Goal: Transaction & Acquisition: Purchase product/service

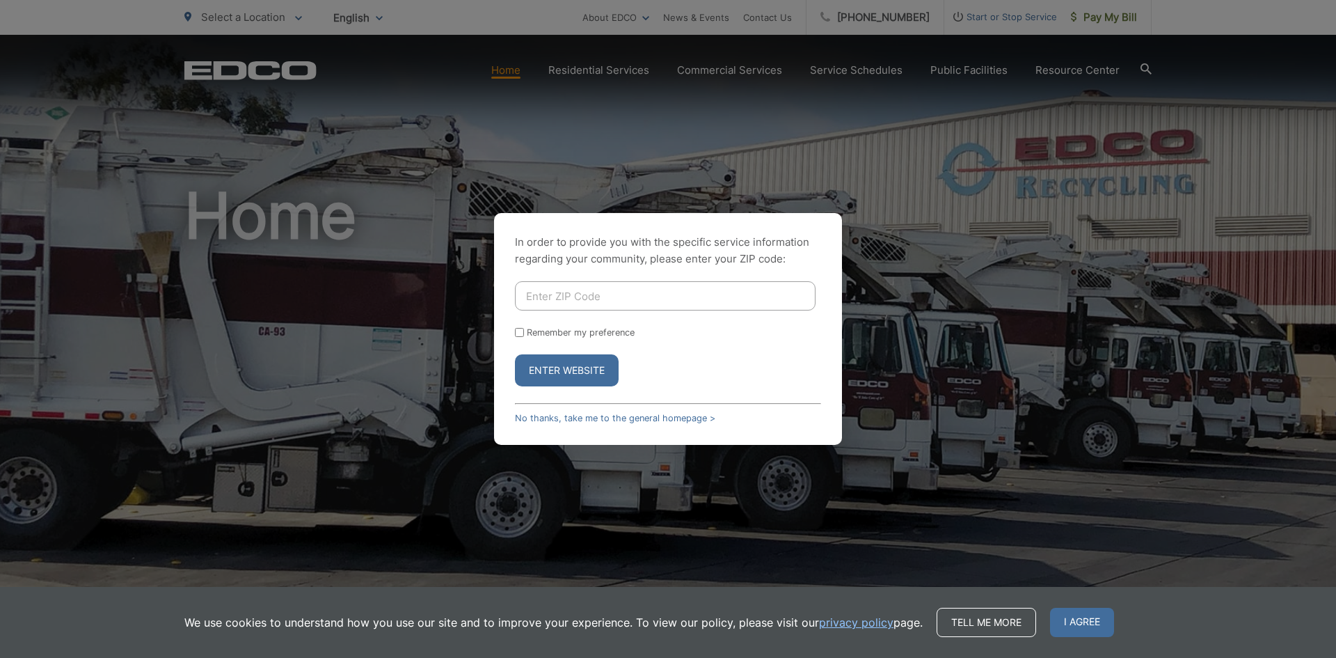
drag, startPoint x: 0, startPoint y: 0, endPoint x: 1118, endPoint y: 19, distance: 1117.7
click at [1118, 19] on div "In order to provide you with the specific service information regarding your co…" at bounding box center [668, 329] width 1336 height 658
click at [623, 301] on input "Enter ZIP Code" at bounding box center [665, 295] width 301 height 29
type input "92021"
click at [515, 328] on input "Remember my preference" at bounding box center [519, 332] width 9 height 9
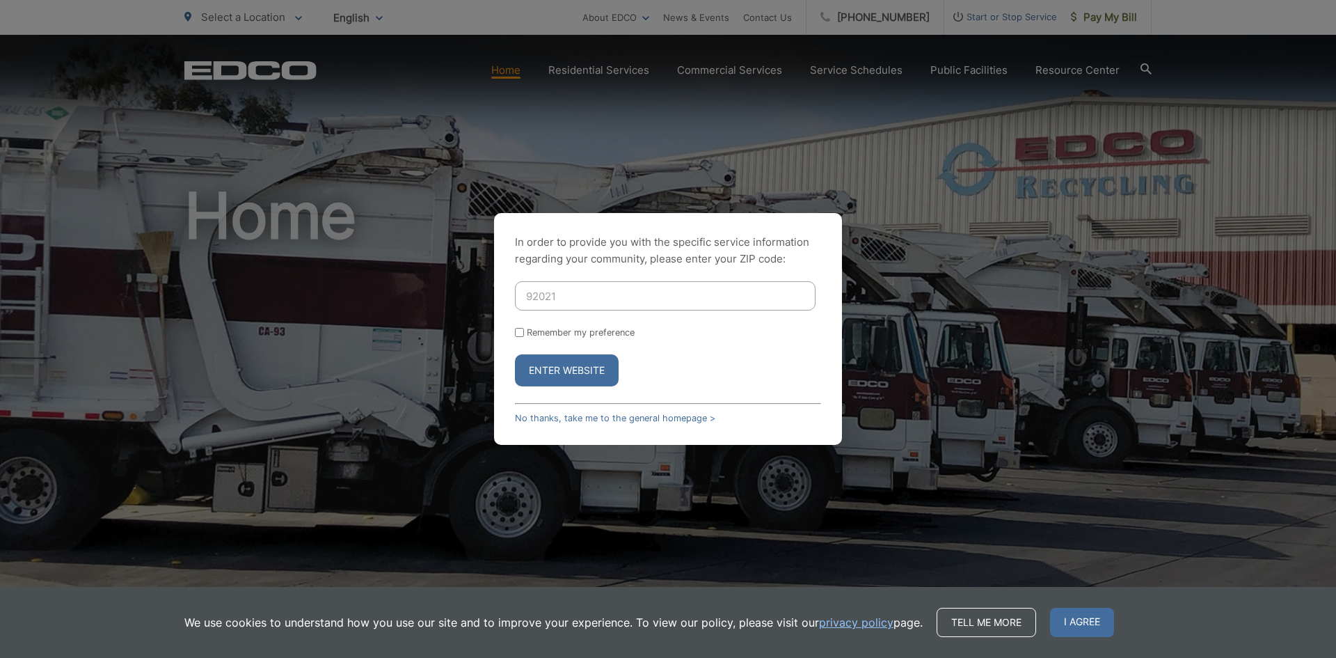
checkbox input "true"
click at [515, 354] on button "Enter Website" at bounding box center [567, 370] width 104 height 32
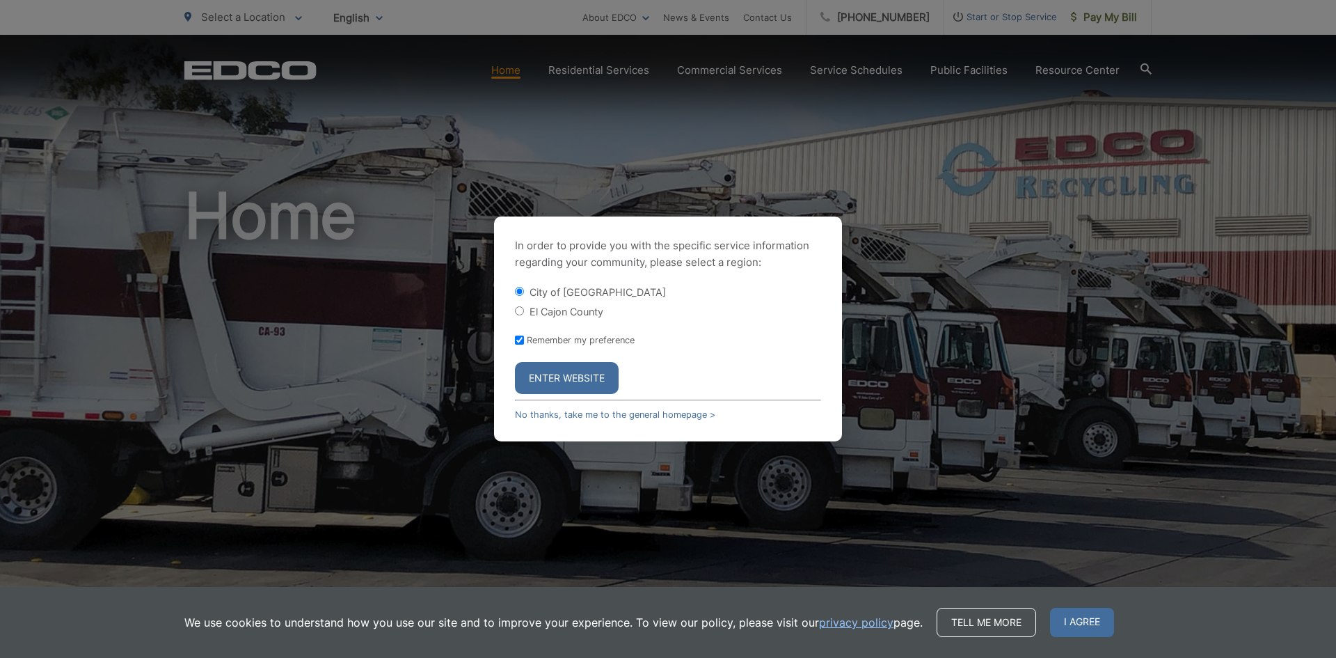
click at [594, 317] on div "El Cajon County" at bounding box center [668, 311] width 306 height 14
click at [594, 309] on label "El Cajon County" at bounding box center [567, 311] width 74 height 12
click at [524, 309] on input "El Cajon County" at bounding box center [519, 310] width 9 height 9
radio input "true"
click at [553, 375] on button "Enter Website" at bounding box center [567, 378] width 104 height 32
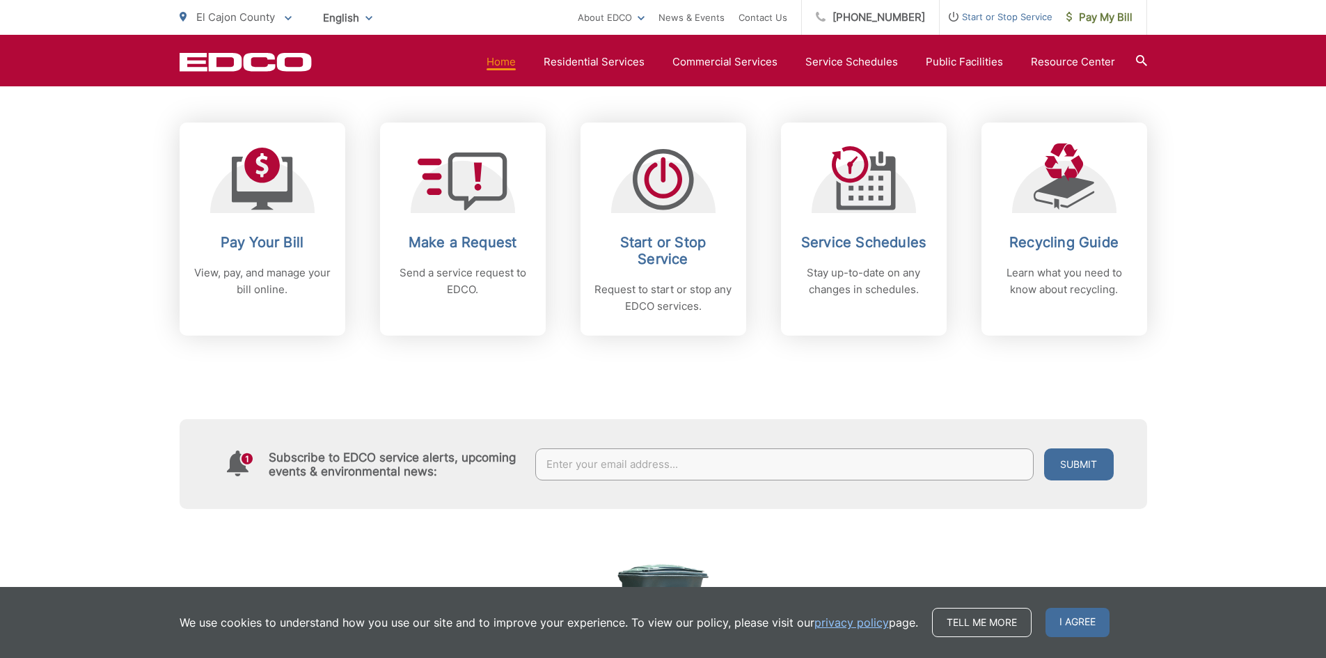
scroll to position [626, 0]
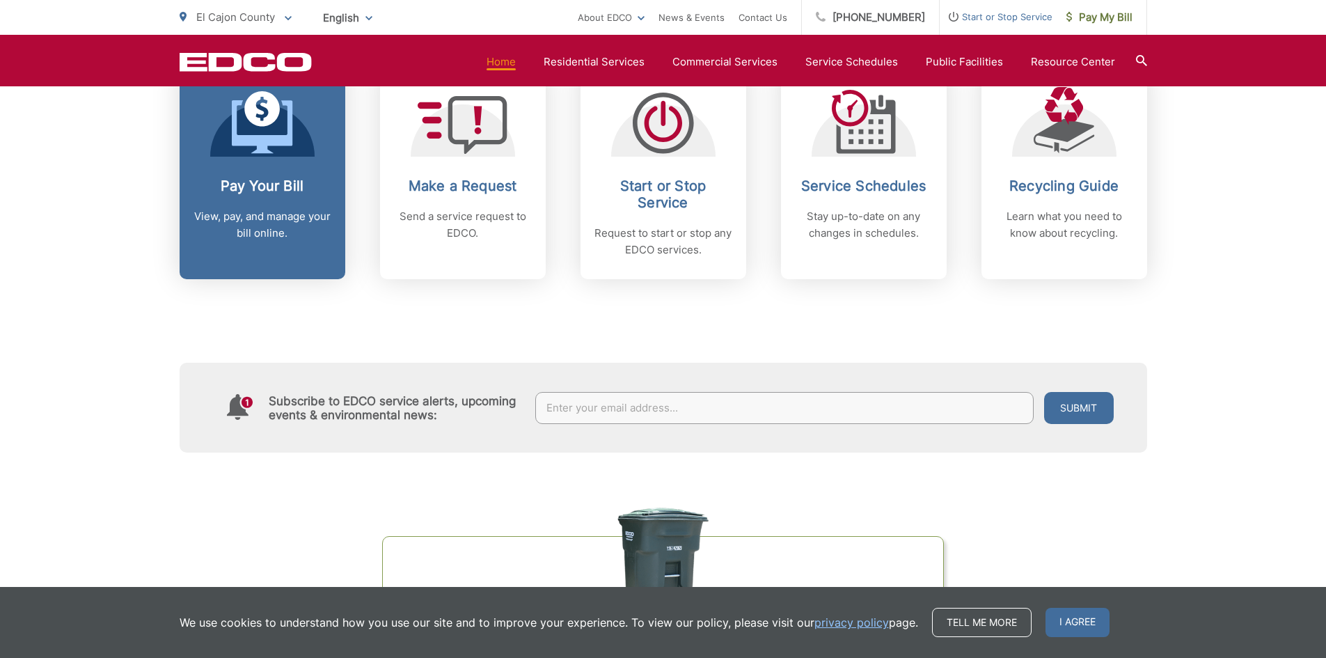
click at [251, 246] on link "Pay Your Bill View, pay, and manage your bill online." at bounding box center [263, 172] width 166 height 213
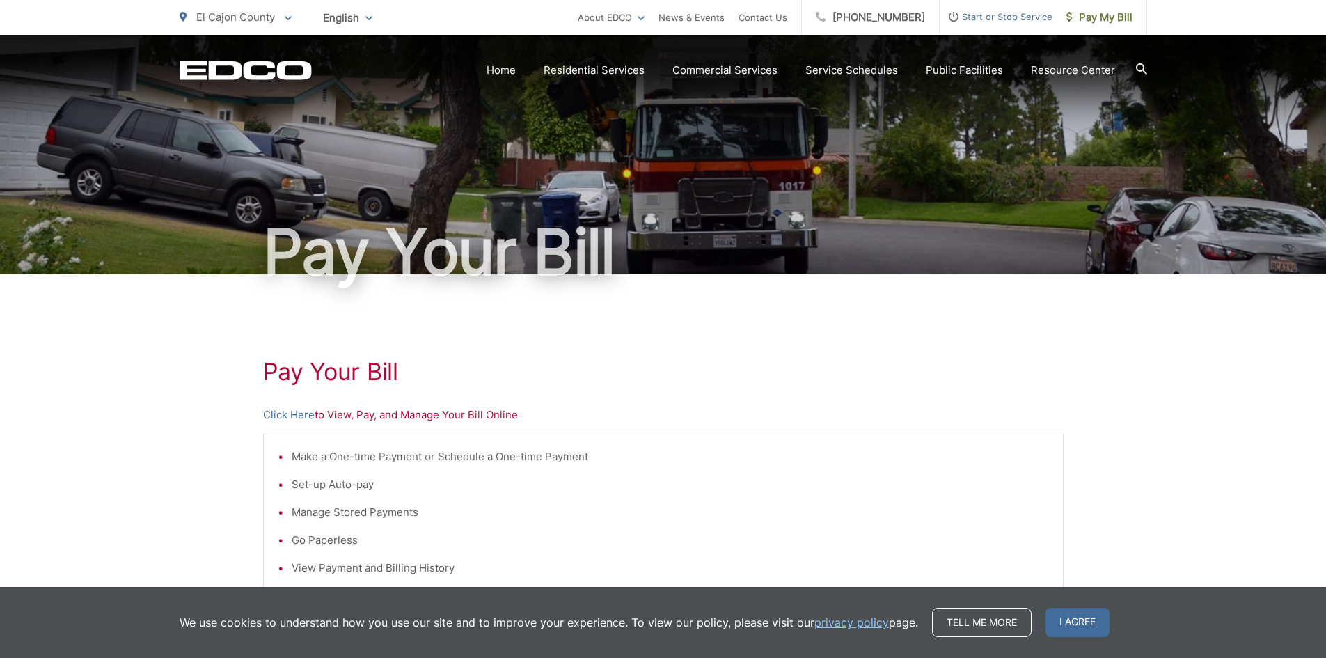
scroll to position [332, 0]
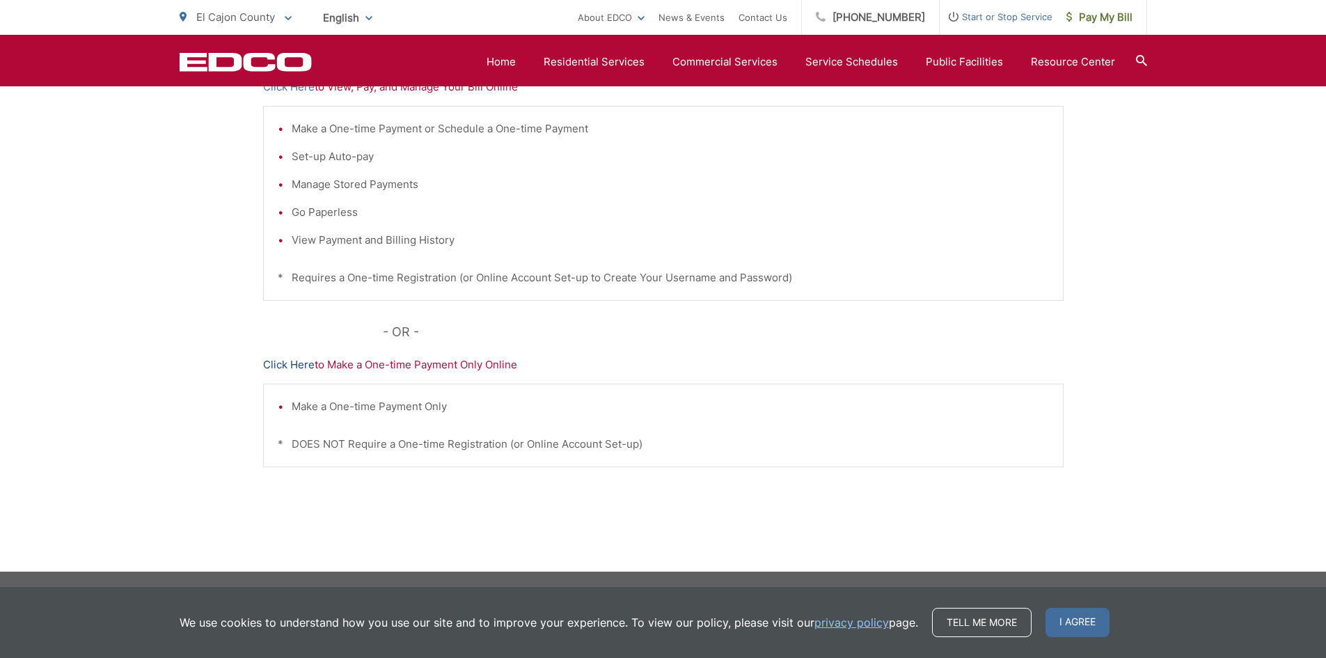
click at [295, 367] on link "Click Here" at bounding box center [288, 364] width 51 height 17
click at [287, 366] on link "Click Here" at bounding box center [288, 364] width 51 height 17
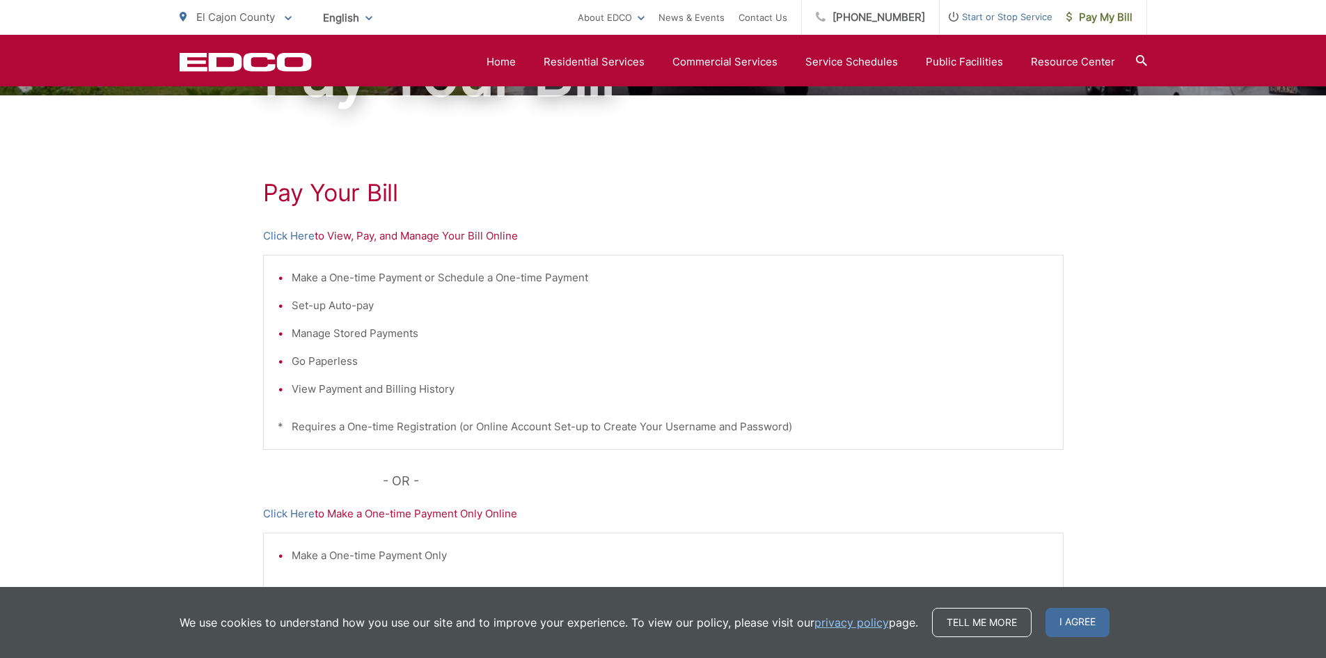
scroll to position [0, 0]
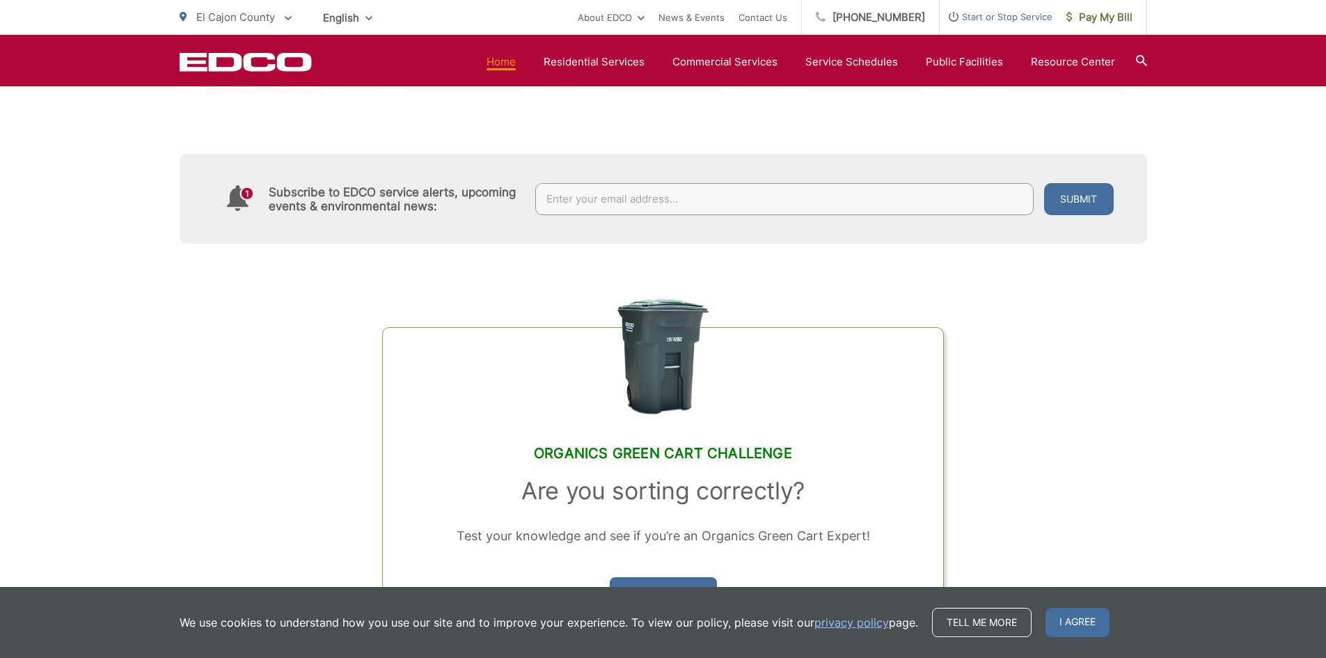
scroll to position [557, 0]
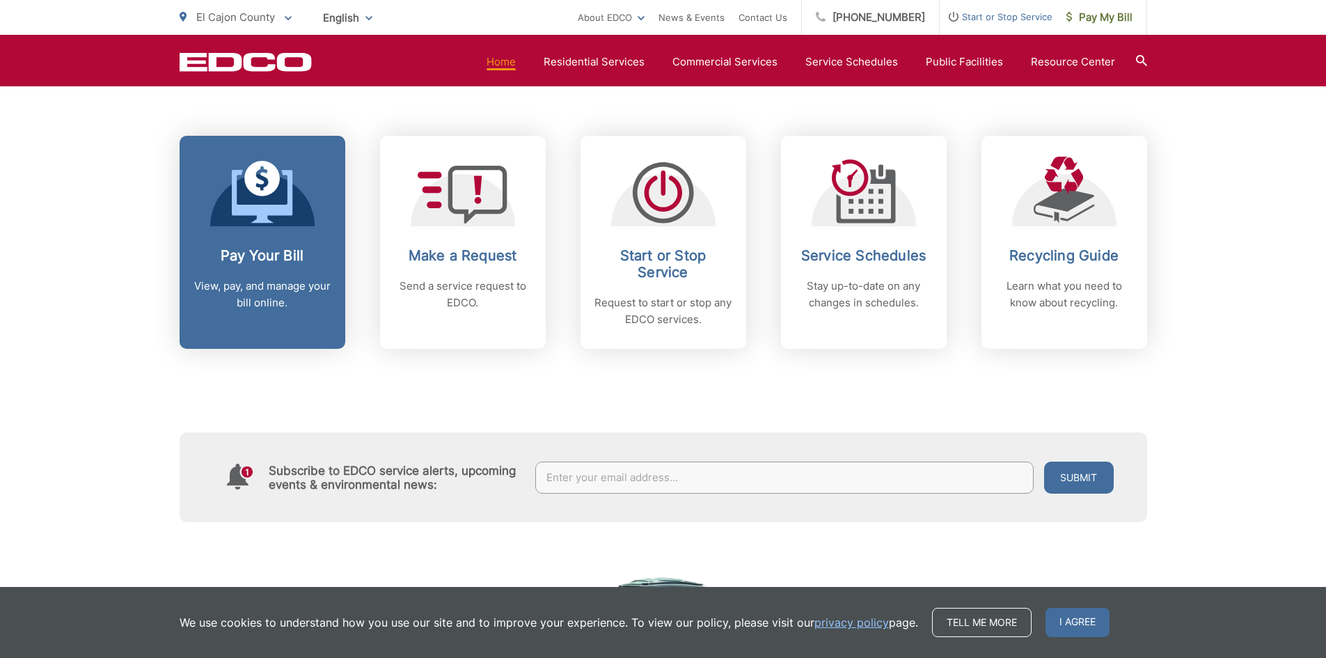
click at [296, 205] on div at bounding box center [262, 192] width 104 height 70
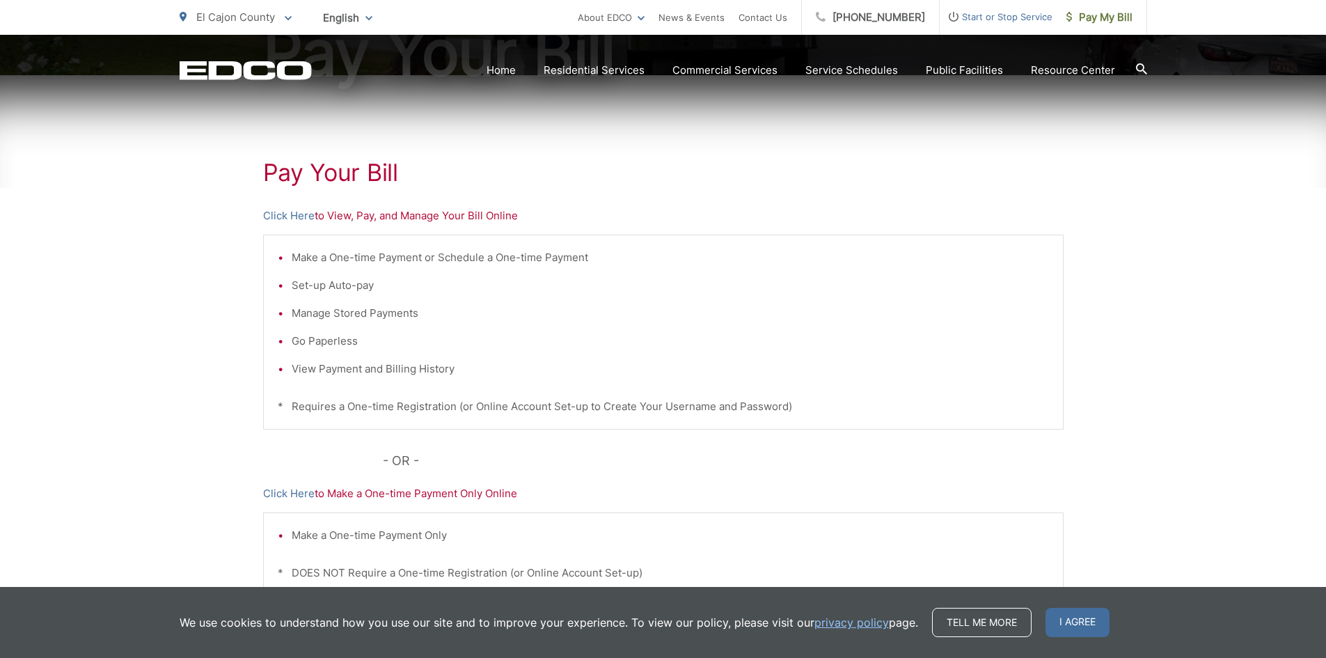
scroll to position [332, 0]
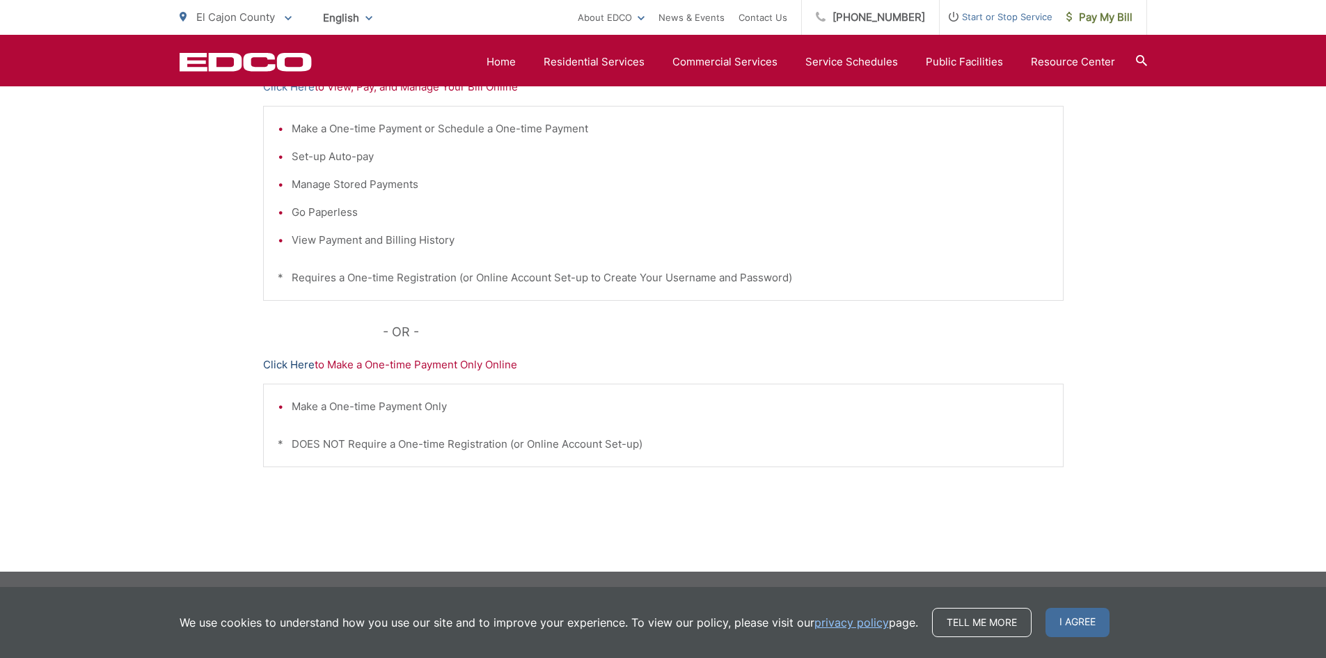
click at [293, 363] on link "Click Here" at bounding box center [288, 364] width 51 height 17
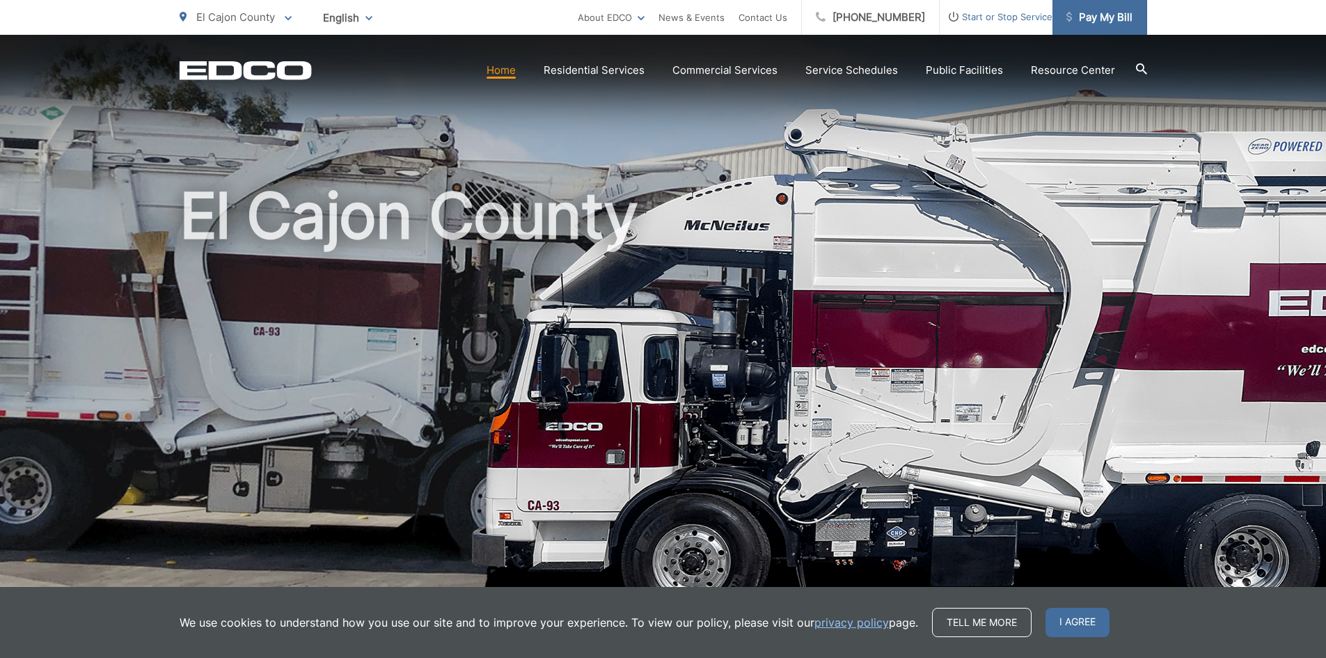
click at [1088, 15] on span "Pay My Bill" at bounding box center [1099, 17] width 66 height 17
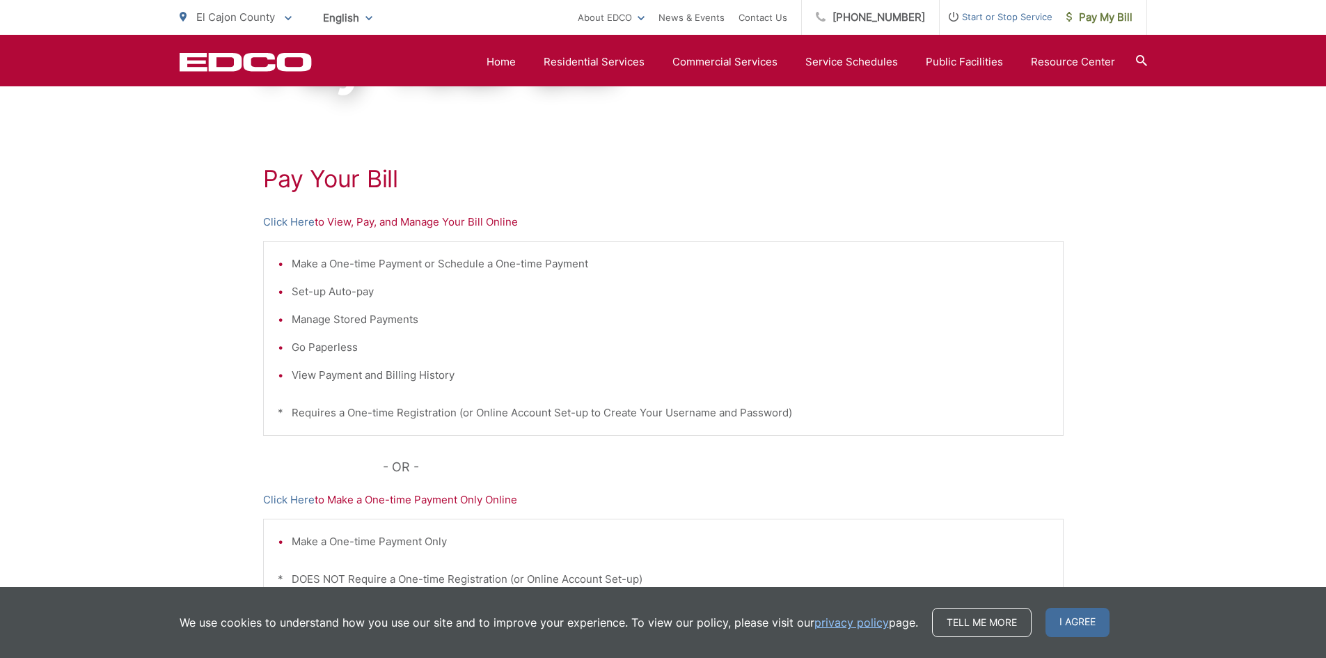
scroll to position [193, 0]
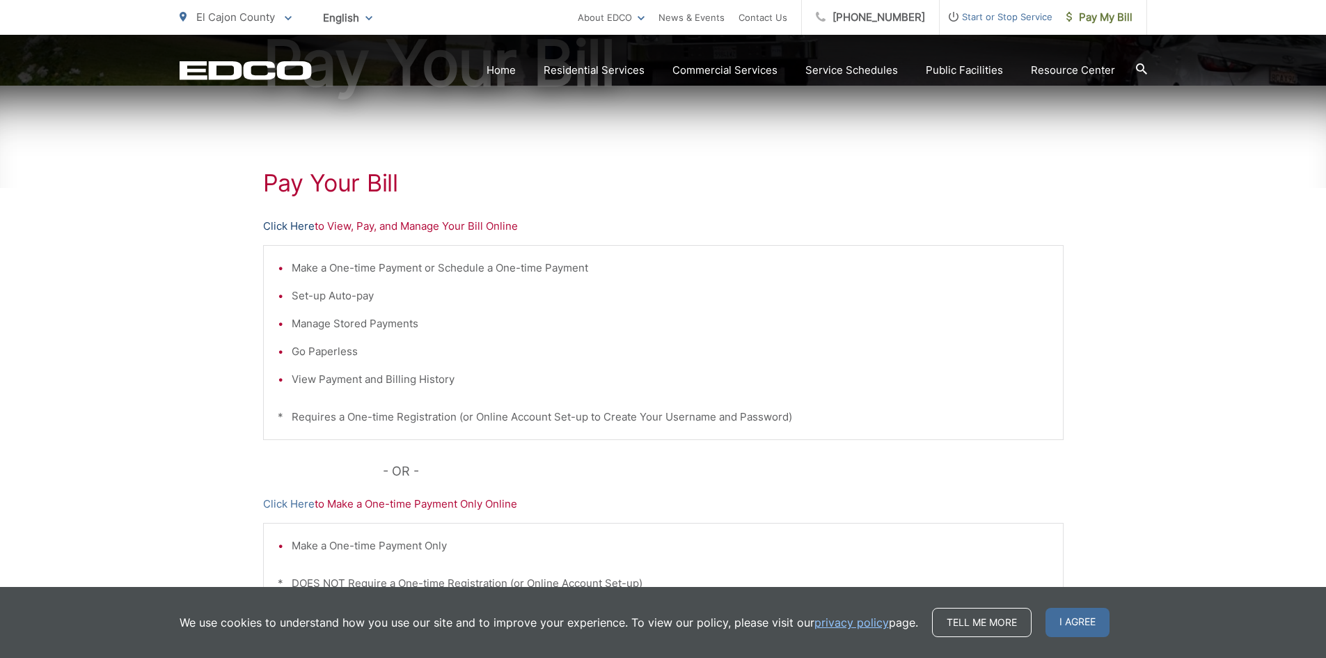
click at [296, 224] on link "Click Here" at bounding box center [288, 226] width 51 height 17
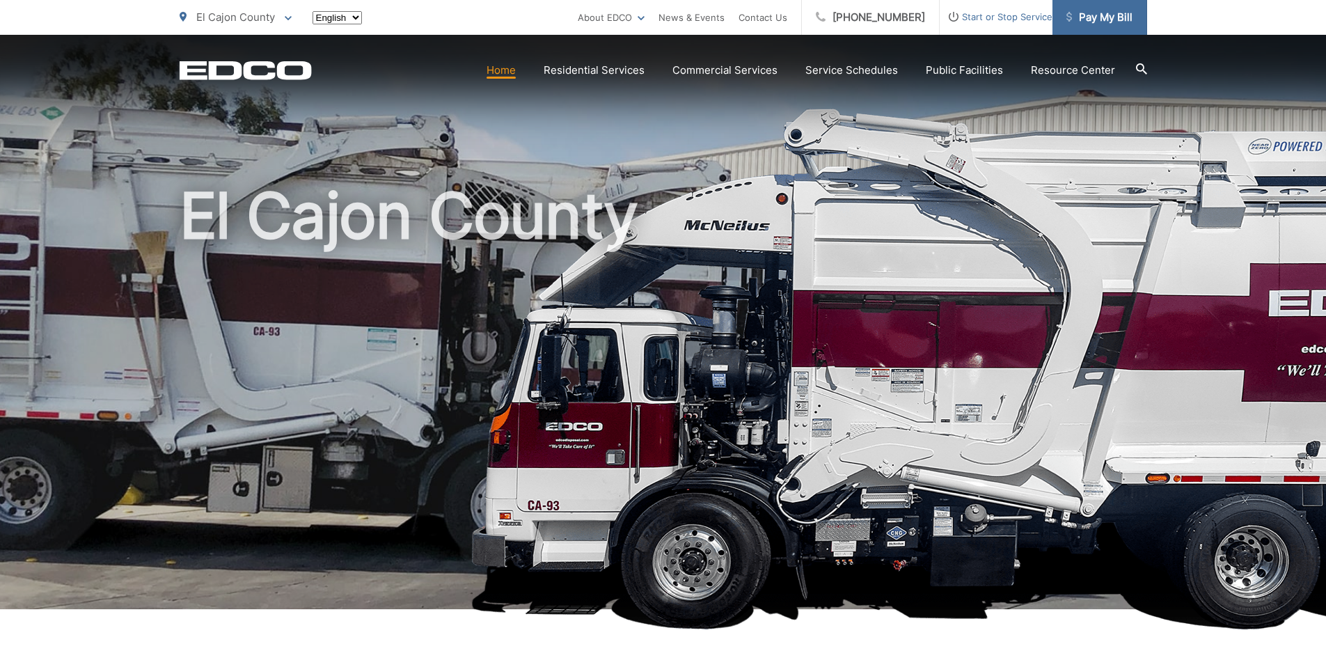
drag, startPoint x: 0, startPoint y: 0, endPoint x: 1102, endPoint y: 17, distance: 1102.4
click at [1102, 17] on span "Pay My Bill" at bounding box center [1099, 17] width 66 height 17
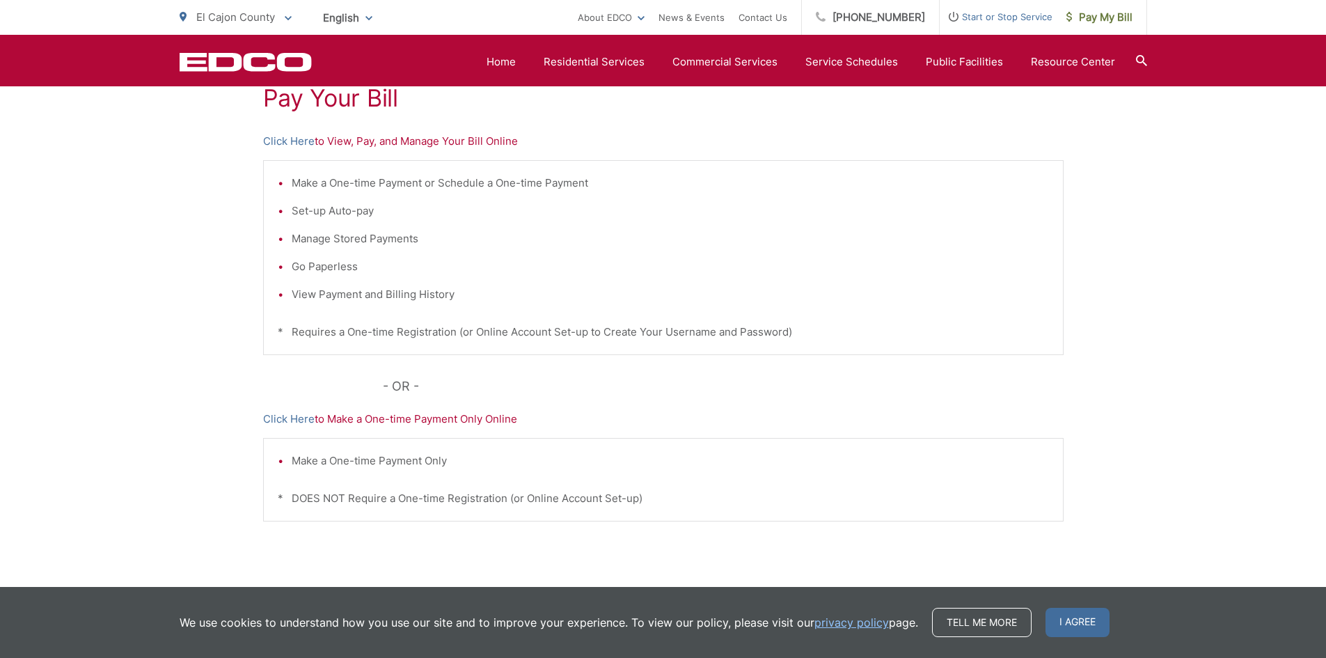
scroll to position [278, 0]
click at [290, 422] on link "Click Here" at bounding box center [288, 418] width 51 height 17
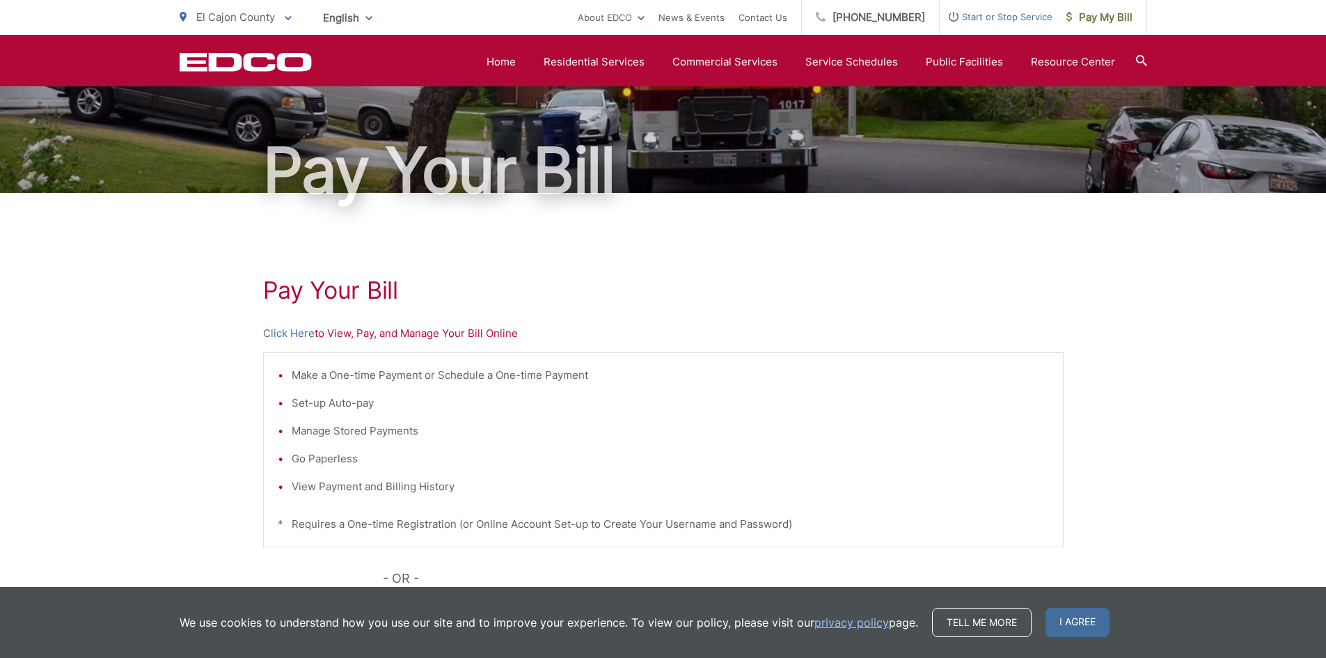
scroll to position [70, 0]
